Goal: Check status: Check status

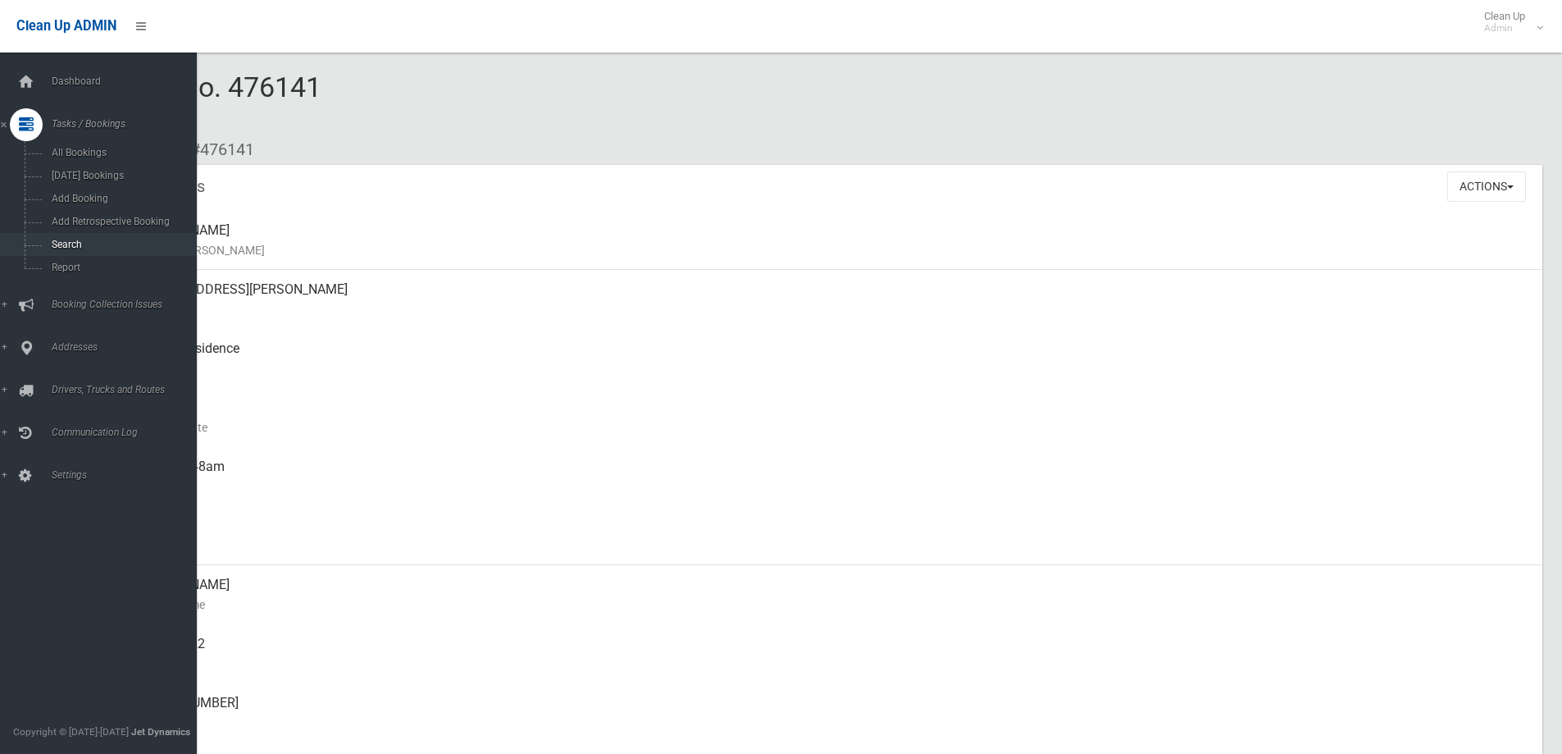
scroll to position [738, 0]
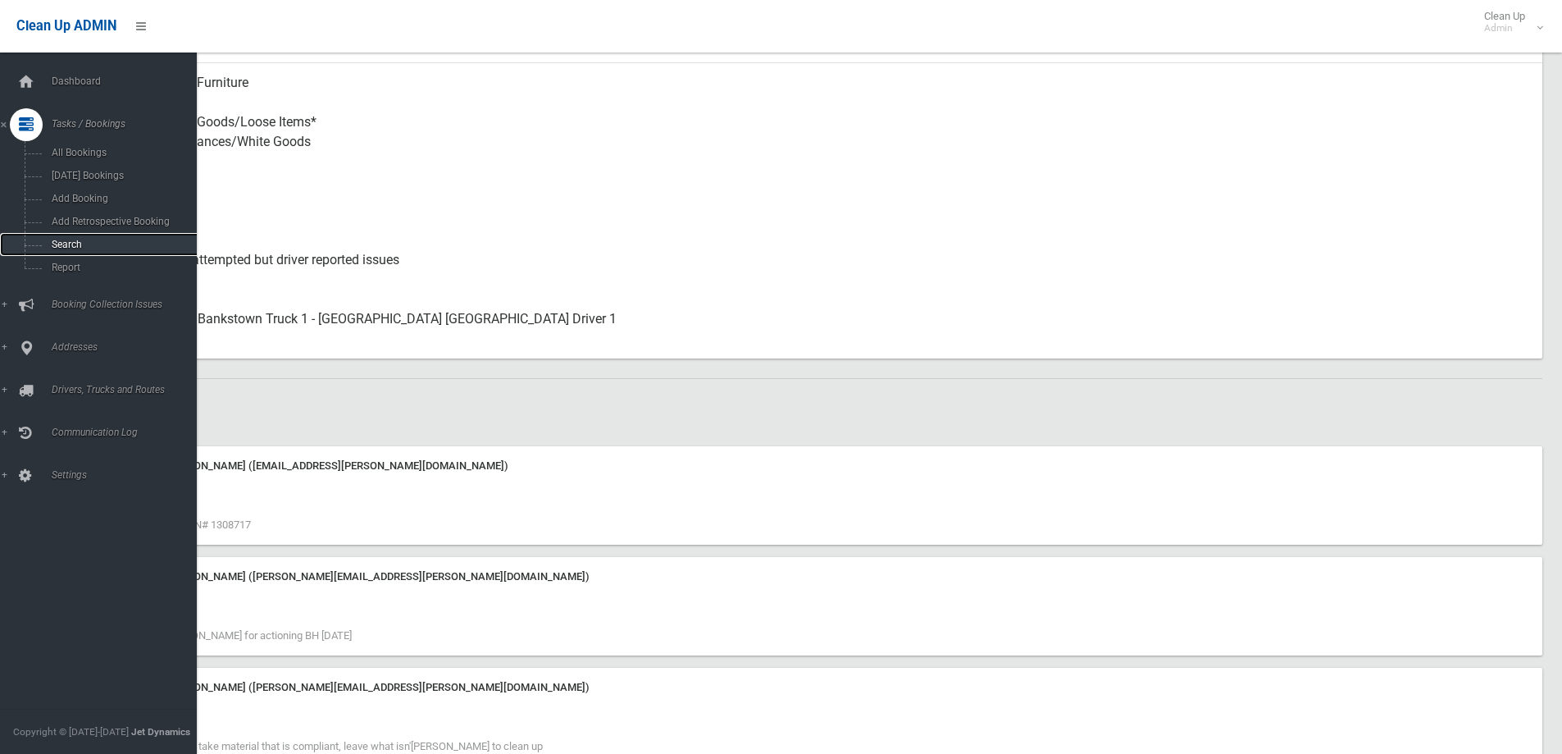
click at [96, 239] on span "Search" at bounding box center [121, 244] width 148 height 11
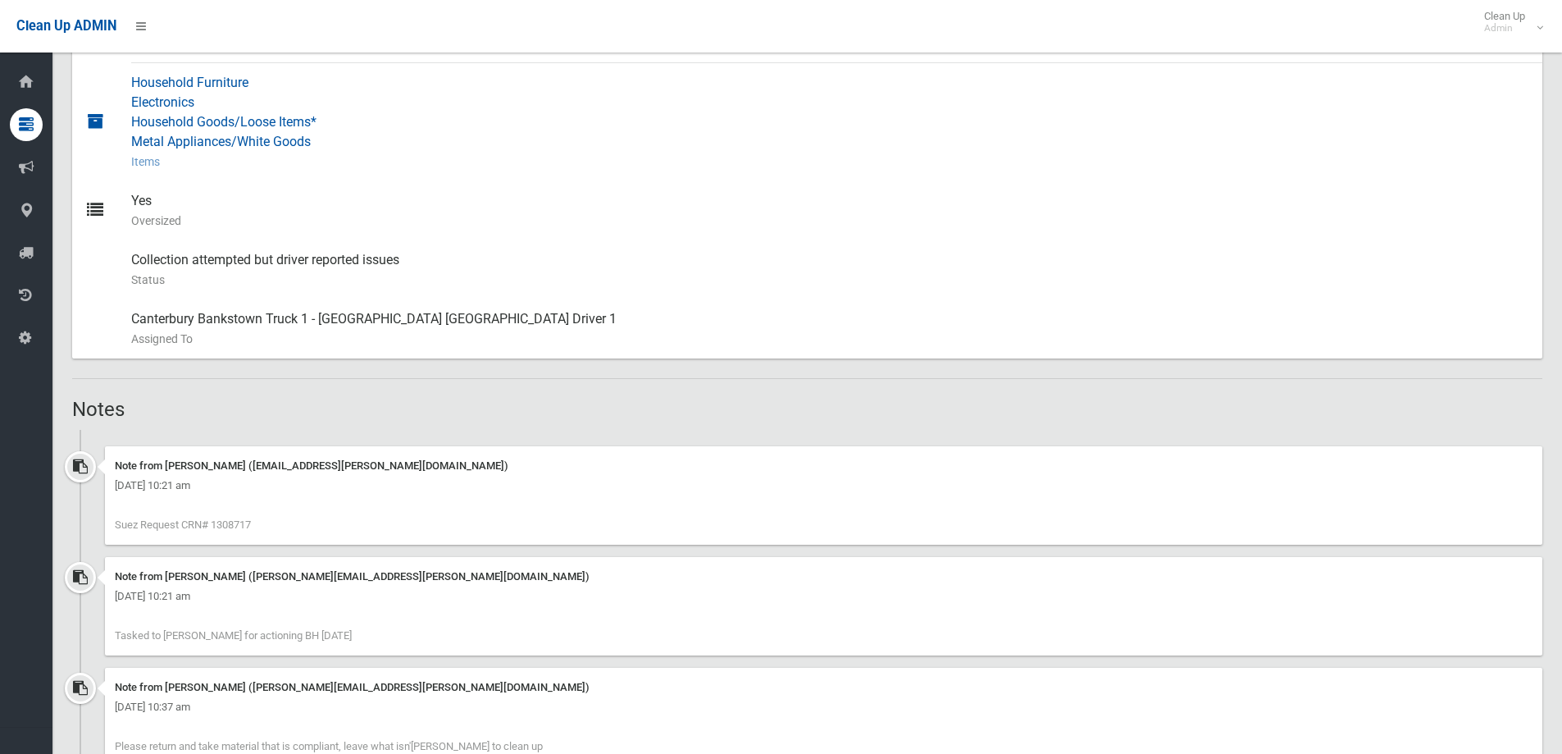
scroll to position [458, 0]
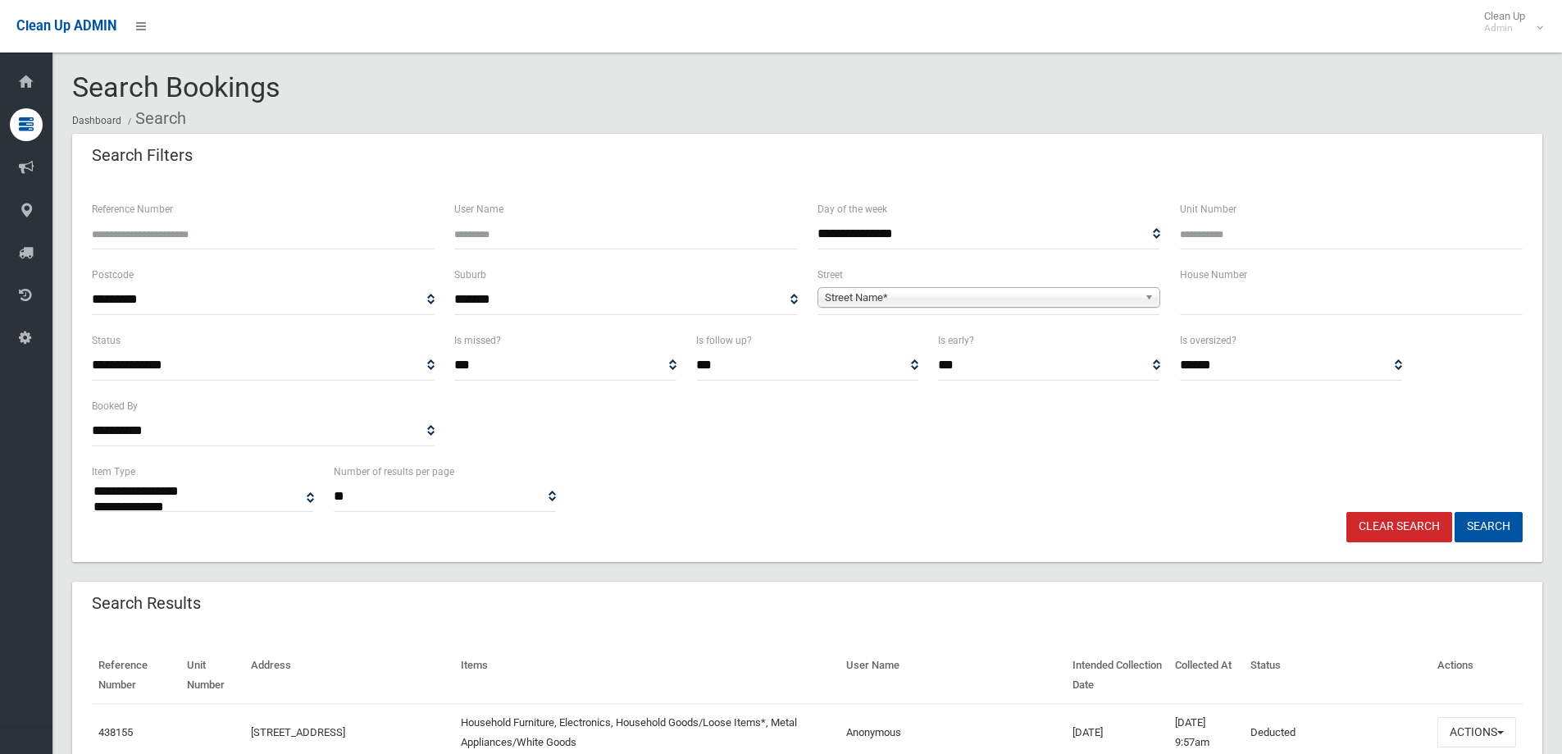
select select
click at [171, 242] on input "Reference Number" at bounding box center [263, 234] width 343 height 30
type input "******"
click at [1490, 518] on button "Search" at bounding box center [1489, 527] width 68 height 30
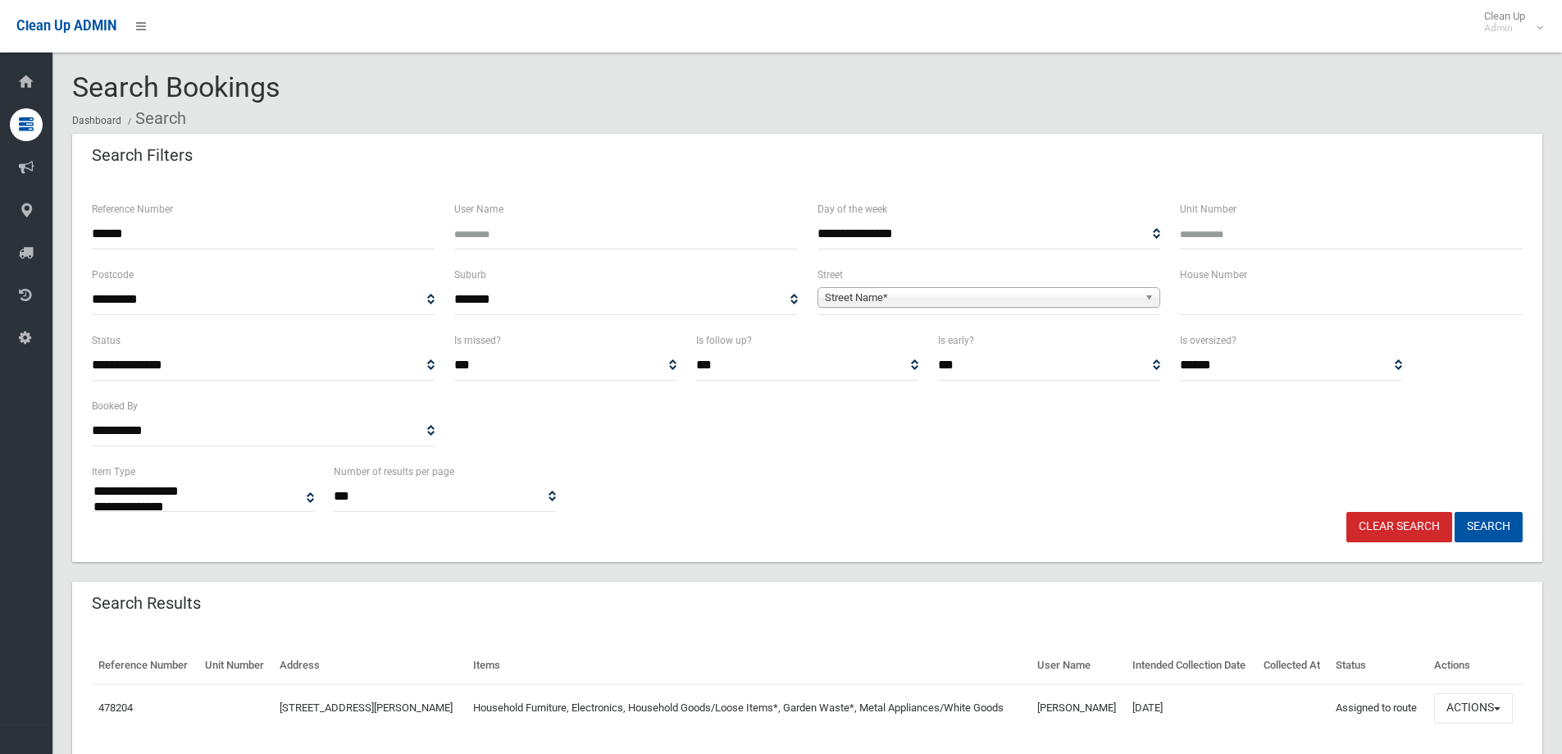
select select
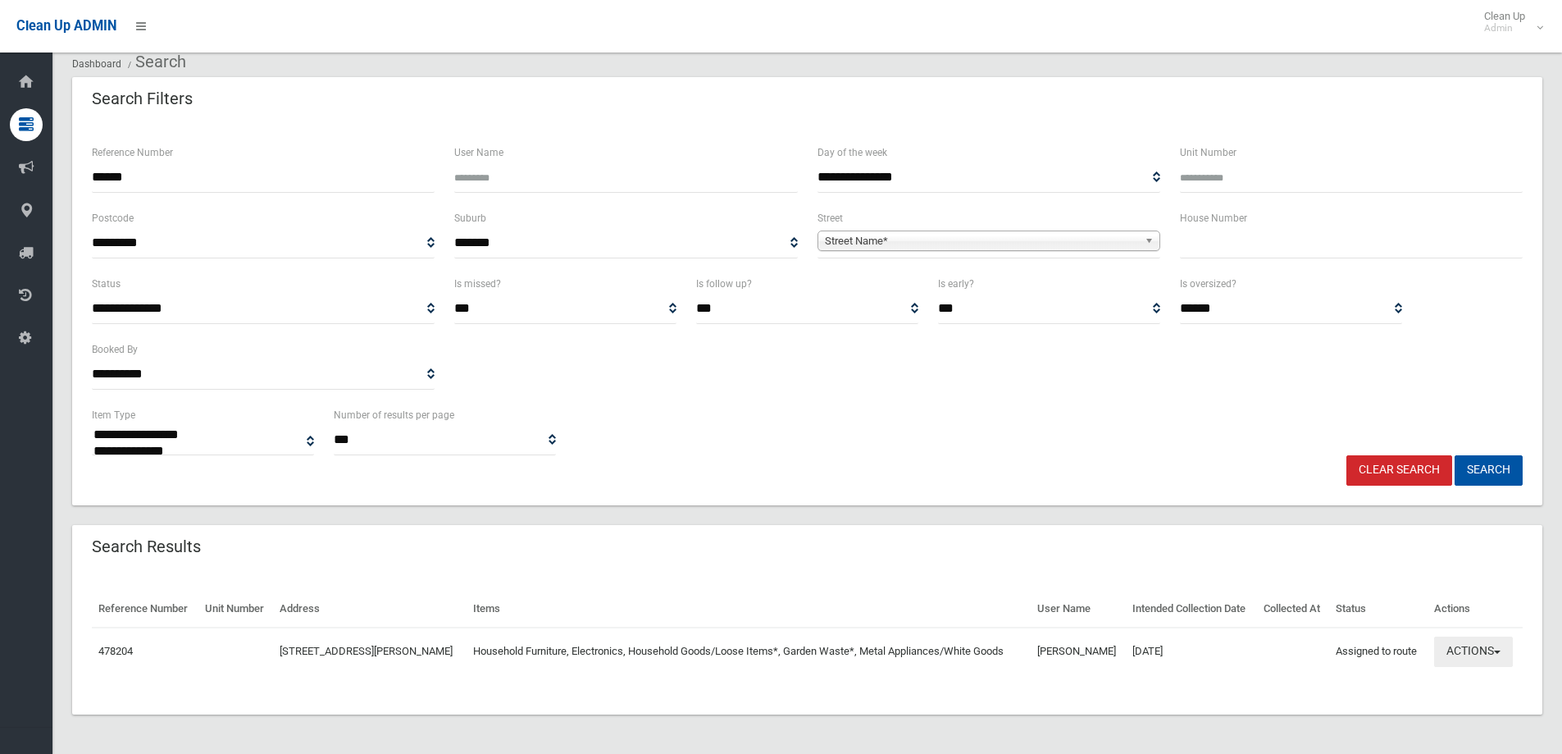
click at [1473, 655] on button "Actions" at bounding box center [1473, 651] width 79 height 30
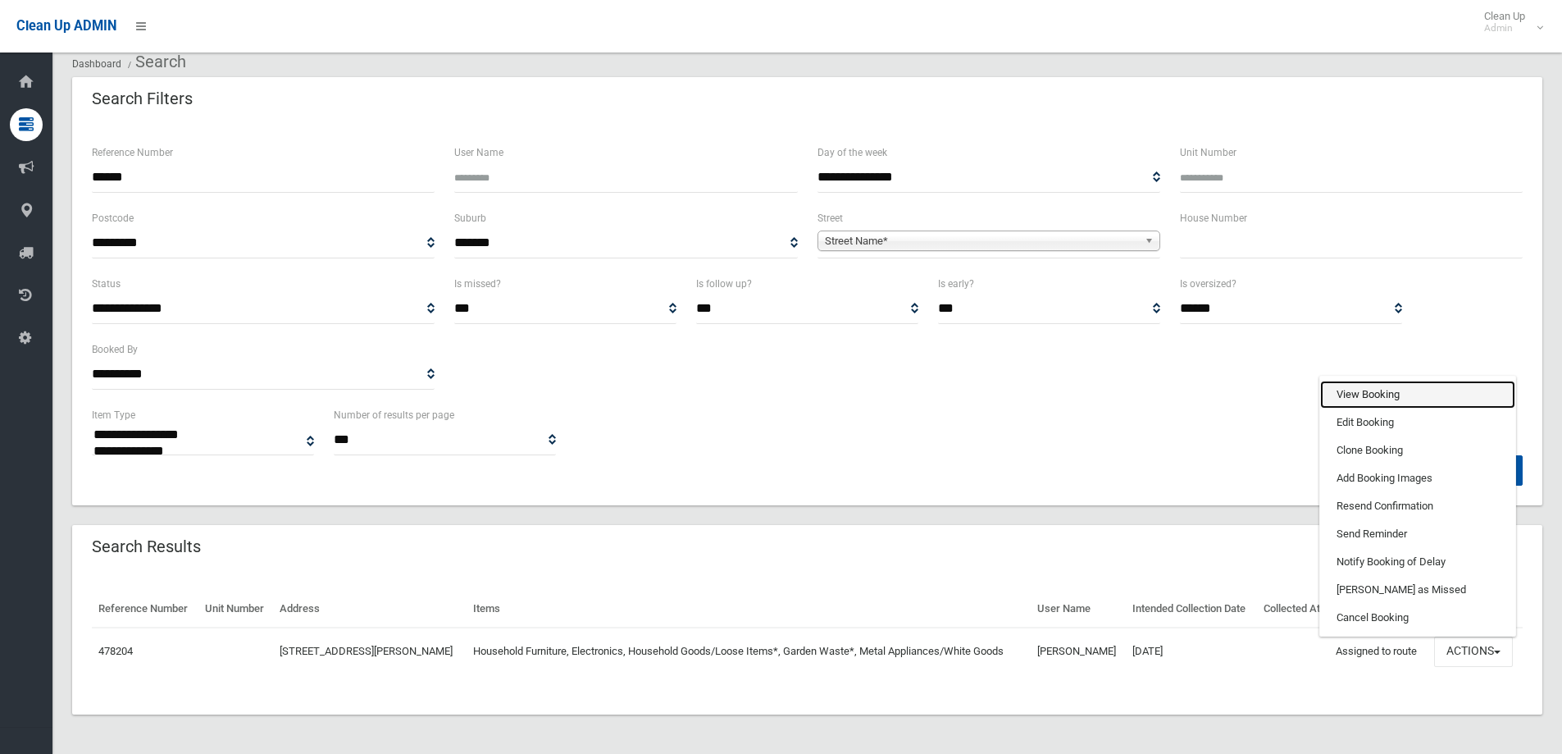
click at [1354, 385] on link "View Booking" at bounding box center [1417, 394] width 195 height 28
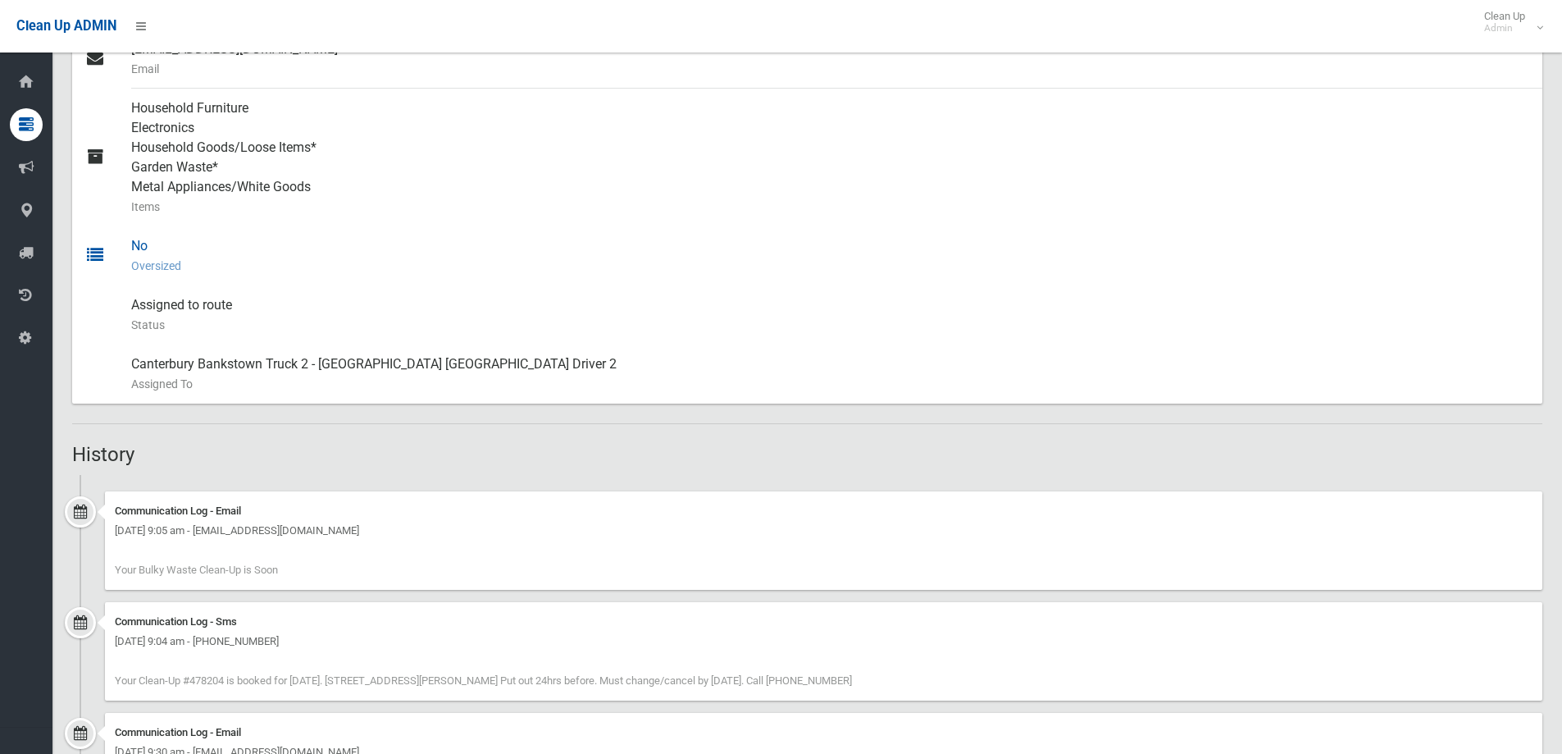
scroll to position [821, 0]
